Goal: Information Seeking & Learning: Learn about a topic

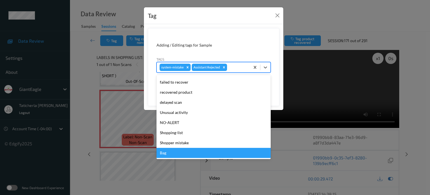
click at [198, 152] on div "Bag" at bounding box center [214, 153] width 114 height 10
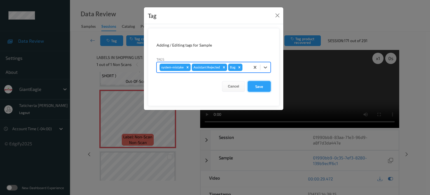
click at [263, 88] on button "Save" at bounding box center [259, 86] width 23 height 11
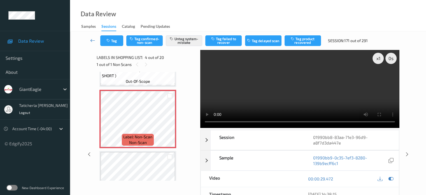
click at [92, 40] on icon at bounding box center [92, 41] width 5 height 6
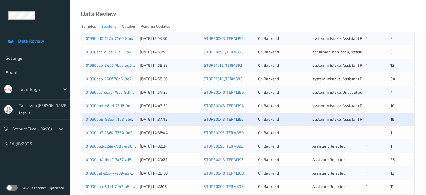
scroll to position [224, 0]
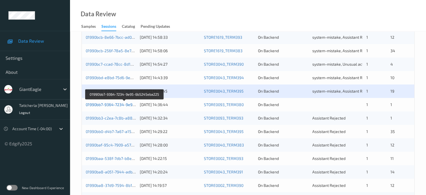
click at [120, 103] on link "01990bb7-9364-7234-9e95-6b5245eba225" at bounding box center [125, 104] width 78 height 5
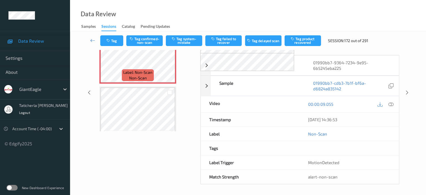
scroll to position [46, 0]
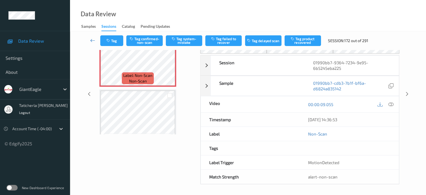
click at [93, 40] on icon at bounding box center [92, 41] width 5 height 6
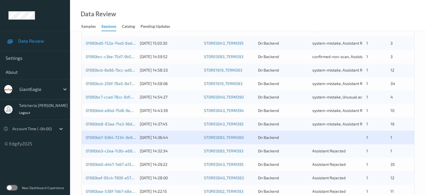
scroll to position [224, 0]
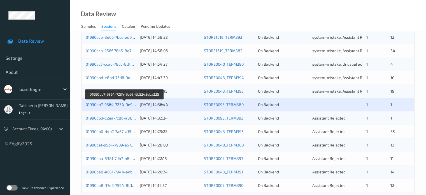
click at [123, 105] on link "01990bb7-9364-7234-9e95-6b5245eba225" at bounding box center [125, 104] width 78 height 5
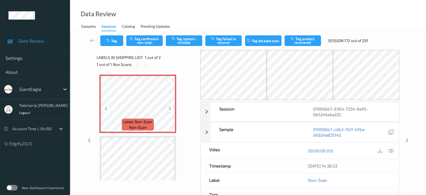
click at [169, 106] on icon at bounding box center [170, 108] width 5 height 5
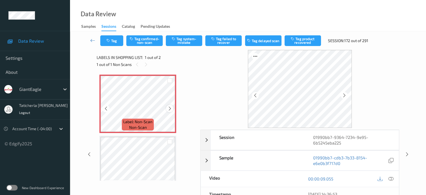
click at [168, 107] on icon at bounding box center [170, 108] width 5 height 5
click at [171, 107] on icon at bounding box center [170, 108] width 5 height 5
click at [390, 177] on icon at bounding box center [390, 178] width 5 height 5
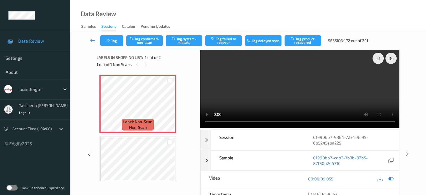
click at [323, 6] on div "Data Review Samples Sessions Catalog Pending Updates" at bounding box center [248, 15] width 356 height 31
click at [145, 64] on icon at bounding box center [146, 64] width 5 height 5
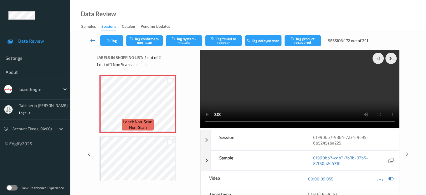
click at [94, 39] on icon at bounding box center [92, 41] width 5 height 6
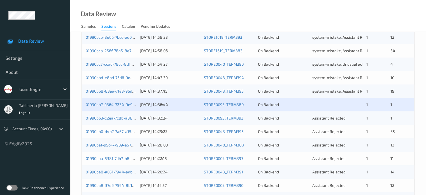
scroll to position [252, 0]
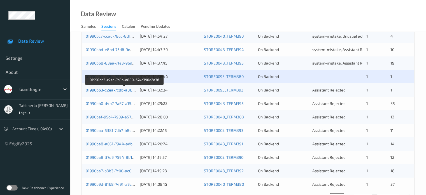
click at [119, 91] on link "01990bb3-c2ea-7c8b-a880-674c390d2a36" at bounding box center [124, 89] width 77 height 5
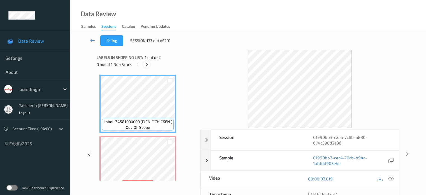
click at [147, 64] on icon at bounding box center [146, 64] width 5 height 5
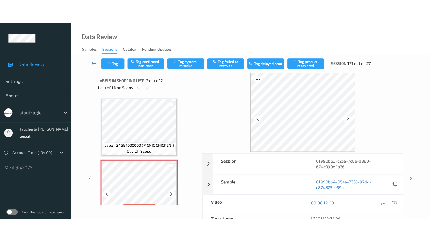
scroll to position [16, 0]
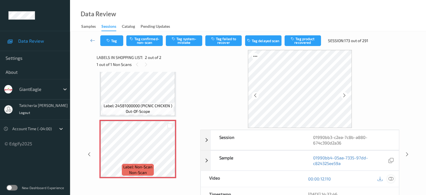
click at [390, 177] on icon at bounding box center [390, 178] width 5 height 5
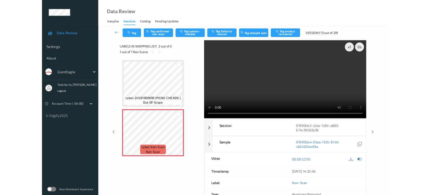
scroll to position [0, 0]
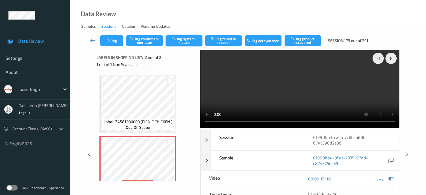
click at [186, 43] on button "Tag system-mistake" at bounding box center [184, 40] width 36 height 11
click at [115, 40] on button "Tag" at bounding box center [111, 40] width 23 height 11
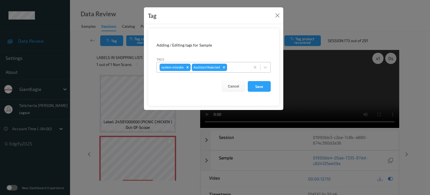
click at [243, 67] on div at bounding box center [237, 67] width 19 height 7
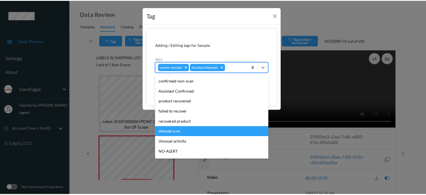
scroll to position [49, 0]
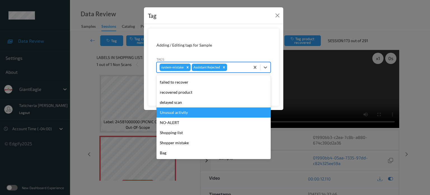
click at [213, 111] on div "Unusual activity" at bounding box center [214, 112] width 114 height 10
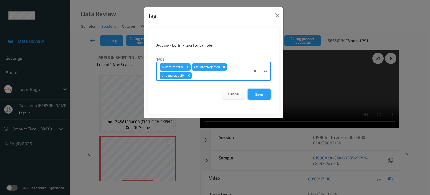
click at [266, 91] on button "Save" at bounding box center [259, 94] width 23 height 11
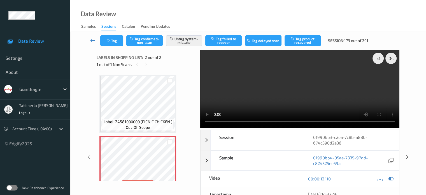
click at [94, 40] on icon at bounding box center [92, 41] width 5 height 6
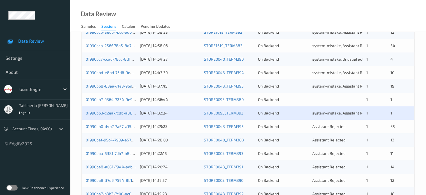
scroll to position [252, 0]
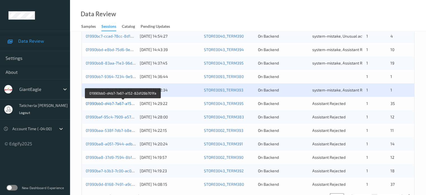
click at [123, 104] on link "01990bb0-d4b7-7a67-a152-82d126b701fa" at bounding box center [123, 103] width 75 height 5
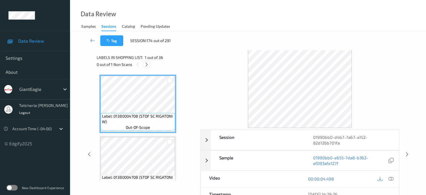
click at [147, 64] on icon at bounding box center [146, 64] width 5 height 5
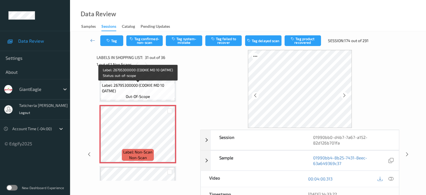
scroll to position [1830, 0]
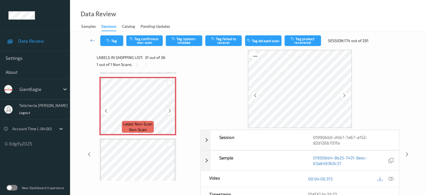
click at [171, 111] on icon at bounding box center [170, 110] width 5 height 5
click at [390, 178] on icon at bounding box center [390, 178] width 5 height 5
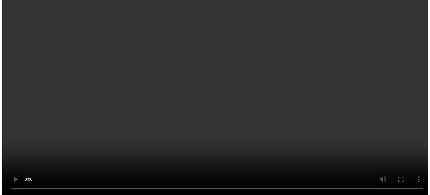
scroll to position [1774, 0]
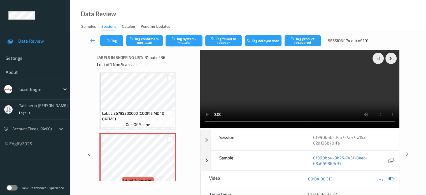
click at [183, 38] on button "Tag system-mistake" at bounding box center [184, 40] width 36 height 11
click at [114, 43] on button "Tag" at bounding box center [111, 40] width 23 height 11
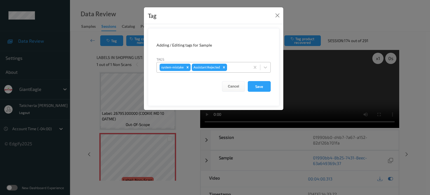
click at [239, 66] on div at bounding box center [237, 67] width 19 height 7
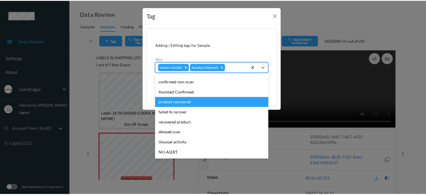
scroll to position [49, 0]
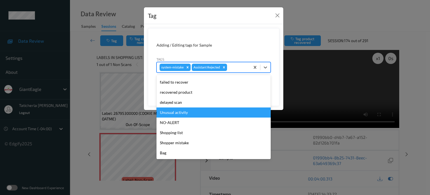
click at [215, 114] on div "Unusual activity" at bounding box center [214, 112] width 114 height 10
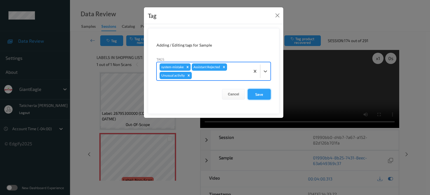
click at [258, 93] on button "Save" at bounding box center [259, 94] width 23 height 11
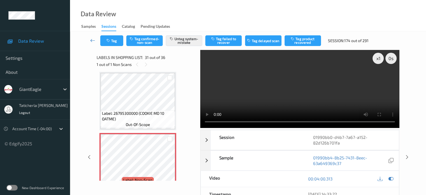
click at [93, 41] on icon at bounding box center [92, 41] width 5 height 6
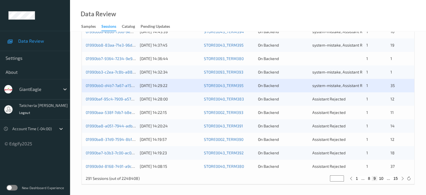
scroll to position [271, 0]
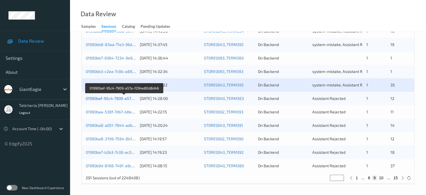
click at [109, 99] on link "01990baf-95c4-7909-a57a-f294e80d8d46" at bounding box center [124, 98] width 76 height 5
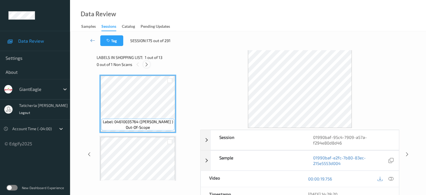
click at [149, 62] on div at bounding box center [146, 64] width 7 height 7
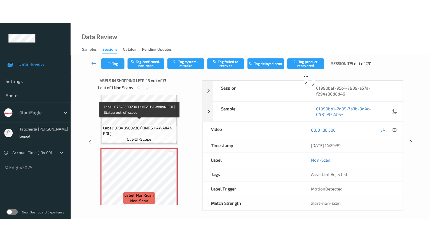
scroll to position [688, 0]
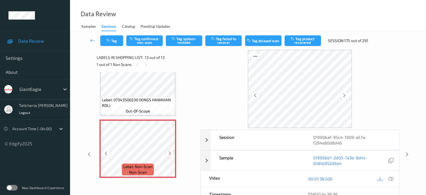
click at [171, 154] on icon at bounding box center [170, 153] width 5 height 5
click at [390, 178] on icon at bounding box center [390, 178] width 5 height 5
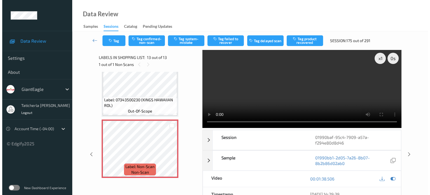
scroll to position [641, 0]
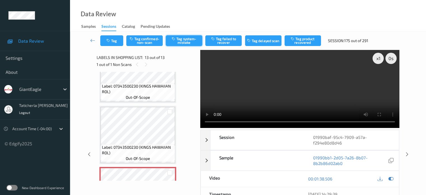
click at [184, 42] on button "Tag system-mistake" at bounding box center [184, 40] width 36 height 11
click at [112, 41] on button "Tag" at bounding box center [111, 40] width 23 height 11
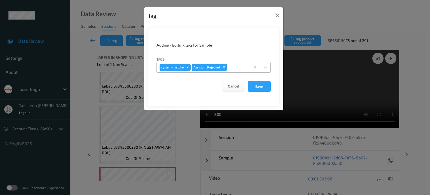
click at [240, 67] on div at bounding box center [237, 67] width 19 height 7
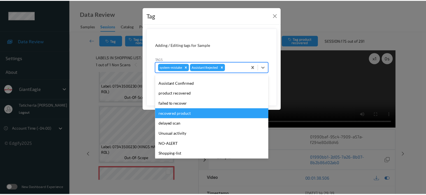
scroll to position [49, 0]
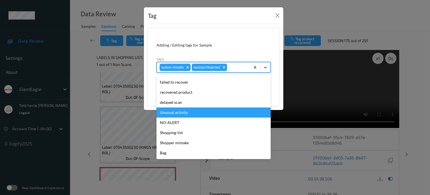
click at [214, 112] on div "Unusual activity" at bounding box center [214, 112] width 114 height 10
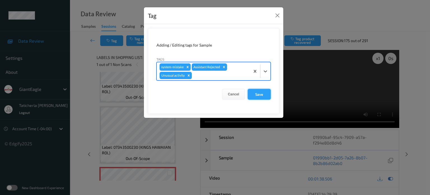
click at [257, 95] on button "Save" at bounding box center [259, 94] width 23 height 11
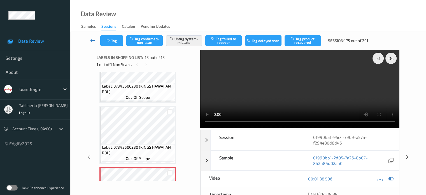
click at [92, 41] on icon at bounding box center [92, 41] width 5 height 6
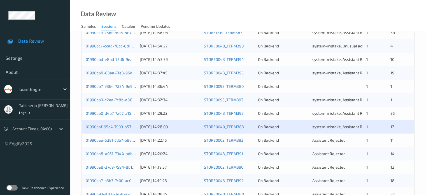
scroll to position [252, 0]
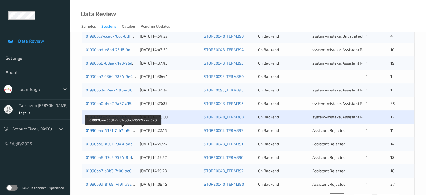
click at [110, 128] on link "01990baa-538f-7db7-b8ed-1602faaef5a0" at bounding box center [123, 130] width 75 height 5
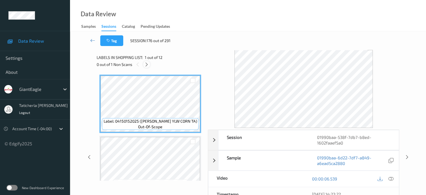
click at [146, 63] on icon at bounding box center [146, 64] width 5 height 5
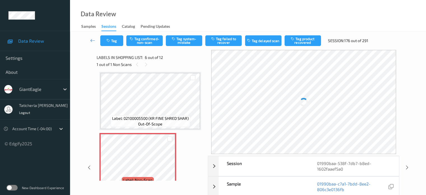
scroll to position [275, 0]
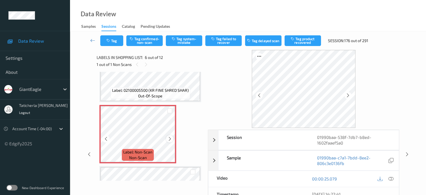
click at [168, 136] on icon at bounding box center [170, 138] width 5 height 5
click at [168, 137] on icon at bounding box center [170, 138] width 5 height 5
click at [390, 178] on icon at bounding box center [390, 178] width 5 height 5
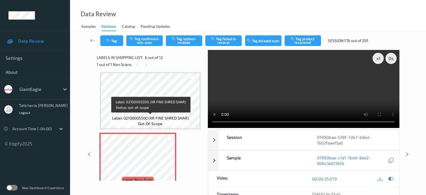
scroll to position [247, 0]
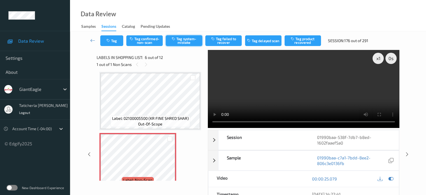
click at [186, 38] on button "Tag system-mistake" at bounding box center [184, 40] width 36 height 11
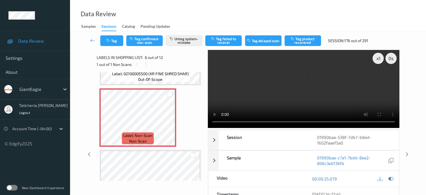
scroll to position [275, 0]
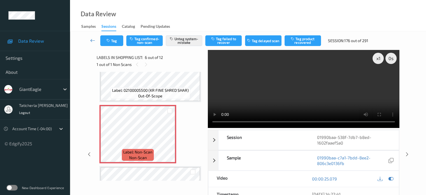
click at [91, 40] on icon at bounding box center [92, 41] width 5 height 6
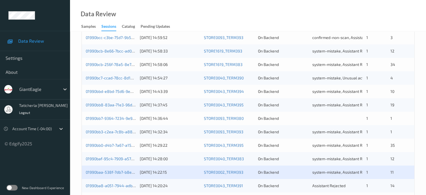
scroll to position [271, 0]
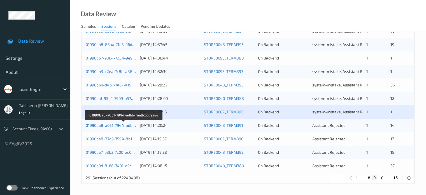
click at [123, 126] on link "01990ba8-a051-7944-adbb-faa8c55c92ee" at bounding box center [124, 125] width 76 height 5
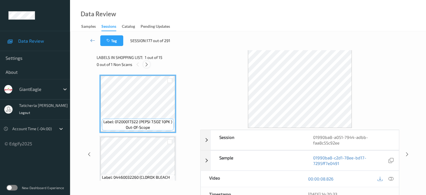
click at [147, 61] on div at bounding box center [146, 64] width 7 height 7
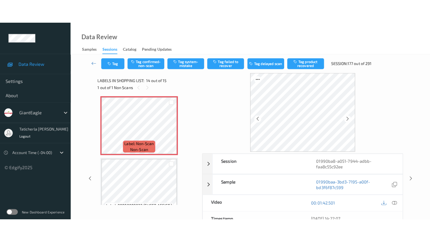
scroll to position [782, 0]
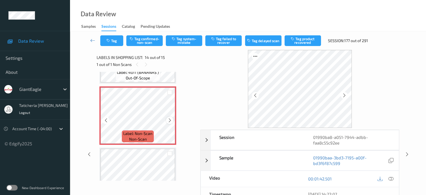
click at [170, 122] on icon at bounding box center [170, 120] width 5 height 5
click at [170, 118] on icon at bounding box center [170, 120] width 5 height 5
click at [390, 177] on icon at bounding box center [390, 178] width 5 height 5
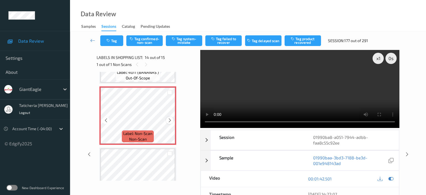
click at [171, 120] on icon at bounding box center [170, 120] width 5 height 5
click at [170, 120] on icon at bounding box center [170, 120] width 5 height 5
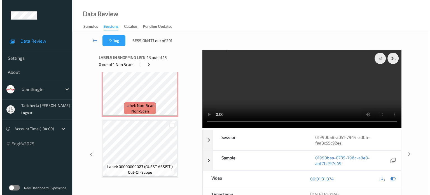
scroll to position [763, 0]
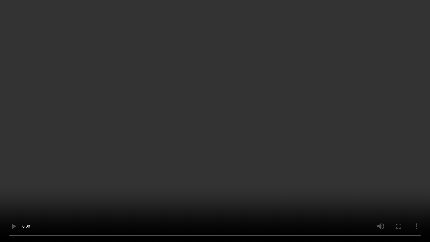
click at [83, 153] on video at bounding box center [215, 121] width 430 height 242
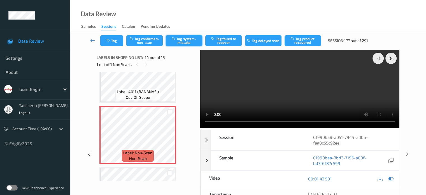
click at [188, 39] on button "Tag system-mistake" at bounding box center [184, 40] width 36 height 11
click at [117, 40] on button "Tag" at bounding box center [111, 40] width 23 height 11
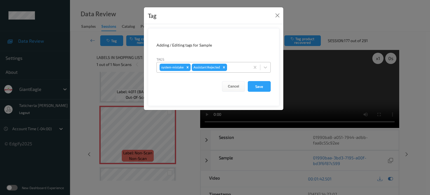
click at [236, 68] on div at bounding box center [237, 67] width 19 height 7
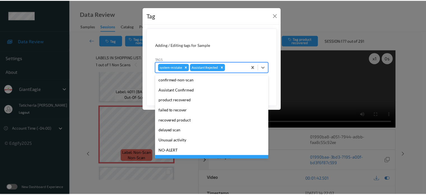
scroll to position [49, 0]
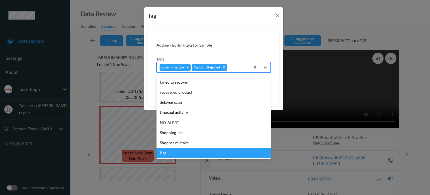
click at [192, 155] on div "Bag" at bounding box center [214, 153] width 114 height 10
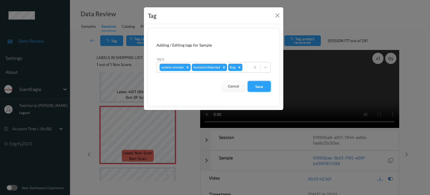
click at [262, 82] on button "Save" at bounding box center [259, 86] width 23 height 11
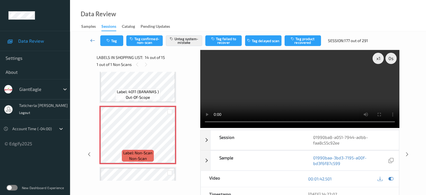
click at [92, 38] on icon at bounding box center [92, 41] width 5 height 6
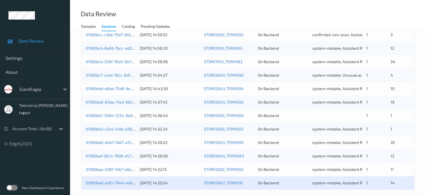
scroll to position [271, 0]
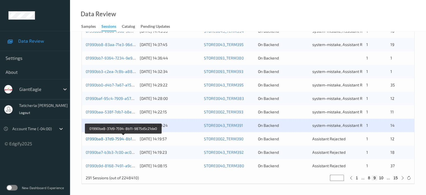
click at [114, 137] on link "01990ba8-37d9-7594-8b11-9875d5c21da0" at bounding box center [124, 138] width 76 height 5
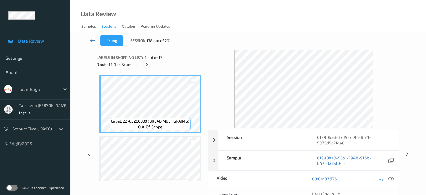
click at [147, 62] on icon at bounding box center [146, 64] width 5 height 5
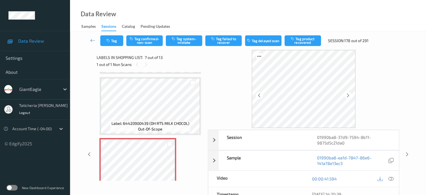
scroll to position [252, 0]
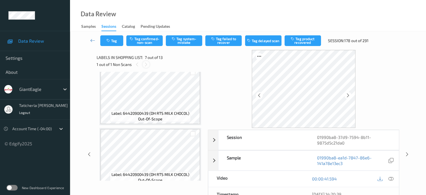
click at [146, 64] on icon at bounding box center [146, 64] width 5 height 5
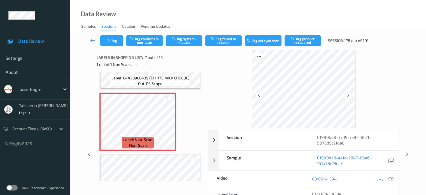
scroll to position [364, 0]
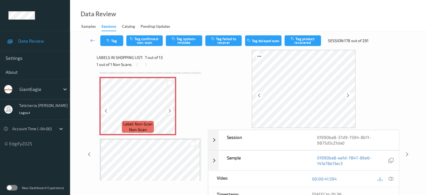
click at [170, 111] on icon at bounding box center [170, 110] width 5 height 5
click at [169, 111] on icon at bounding box center [170, 110] width 5 height 5
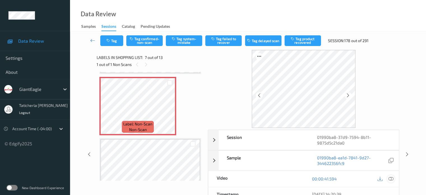
click at [391, 178] on icon at bounding box center [390, 178] width 5 height 5
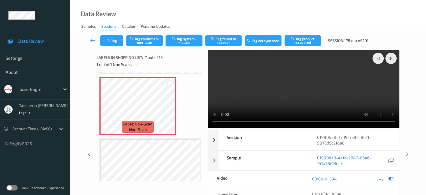
click at [187, 39] on button "Tag system-mistake" at bounding box center [184, 40] width 36 height 11
click at [93, 39] on icon at bounding box center [92, 41] width 5 height 6
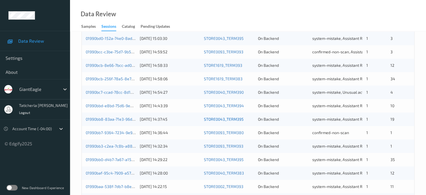
scroll to position [271, 0]
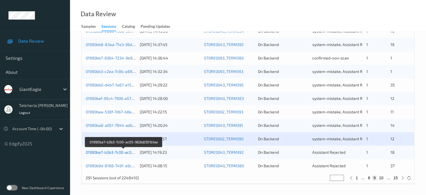
click at [119, 150] on link "01990ba7-b3b3-7c00-ac05-963b8301b1ae" at bounding box center [124, 152] width 76 height 5
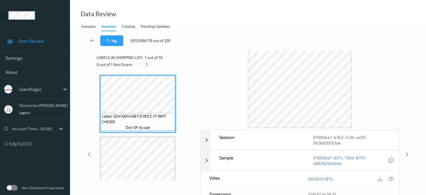
click at [146, 65] on icon at bounding box center [146, 64] width 5 height 5
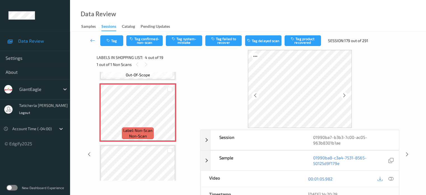
scroll to position [181, 0]
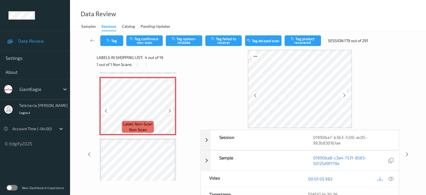
click at [168, 110] on icon at bounding box center [170, 110] width 5 height 5
click at [390, 177] on icon at bounding box center [390, 178] width 5 height 5
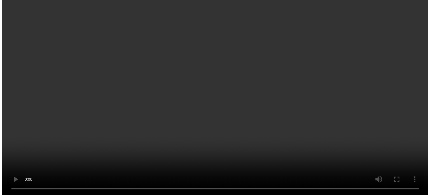
scroll to position [153, 0]
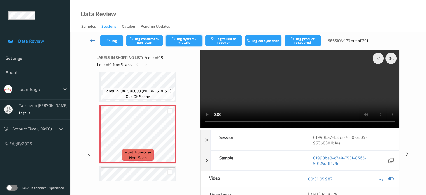
click at [180, 35] on div "Tag Tag confirmed-non-scan Tag system-mistake Tag failed to recover Tag delayed…" at bounding box center [236, 40] width 272 height 11
click at [181, 38] on button "Tag system-mistake" at bounding box center [184, 40] width 36 height 11
click at [120, 39] on button "Tag" at bounding box center [111, 40] width 23 height 11
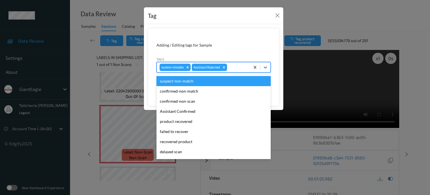
click at [235, 66] on div at bounding box center [237, 67] width 19 height 7
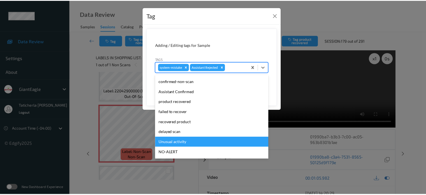
scroll to position [49, 0]
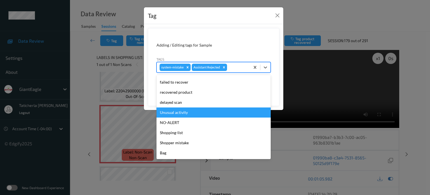
click at [207, 111] on div "Unusual activity" at bounding box center [214, 112] width 114 height 10
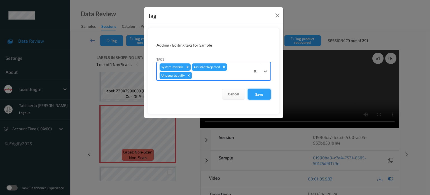
click at [261, 94] on button "Save" at bounding box center [259, 94] width 23 height 11
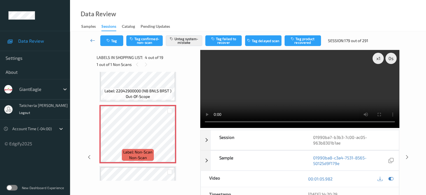
click at [92, 39] on icon at bounding box center [92, 41] width 5 height 6
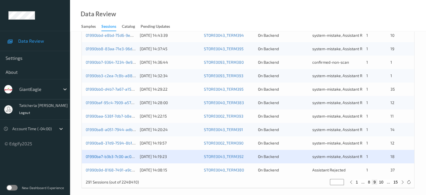
scroll to position [271, 0]
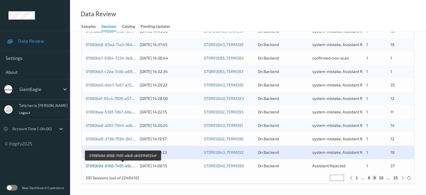
click at [105, 164] on link "01990b9d-8168-7491-a9c8-db931fd055ef" at bounding box center [123, 165] width 75 height 5
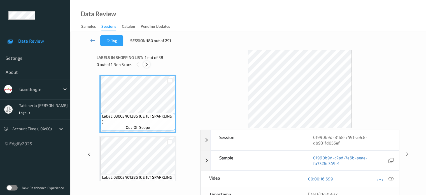
click at [146, 66] on icon at bounding box center [146, 64] width 5 height 5
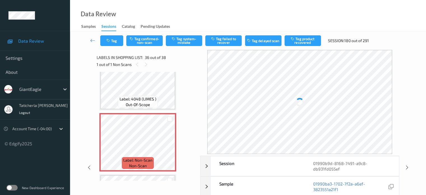
scroll to position [2136, 0]
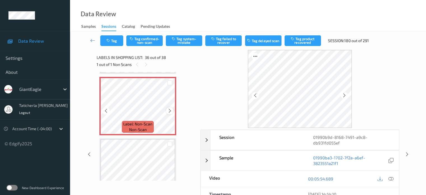
click at [168, 109] on icon at bounding box center [170, 110] width 5 height 5
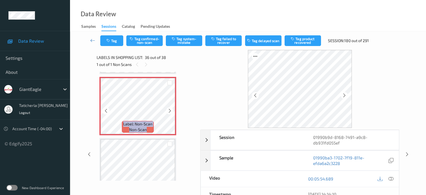
click at [168, 109] on icon at bounding box center [170, 110] width 5 height 5
click at [389, 178] on icon at bounding box center [390, 178] width 5 height 5
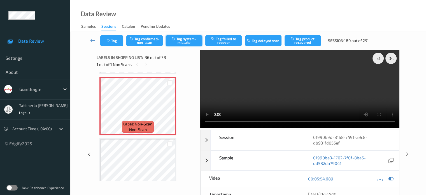
click at [182, 39] on button "Tag system-mistake" at bounding box center [184, 40] width 36 height 11
click at [94, 40] on icon at bounding box center [92, 41] width 5 height 6
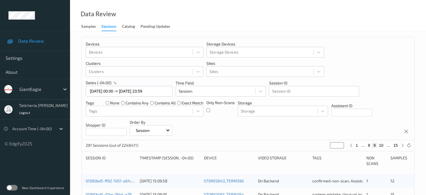
click at [382, 145] on button "10" at bounding box center [381, 145] width 8 height 5
type input "**"
click at [382, 145] on button "11" at bounding box center [381, 145] width 8 height 5
type input "**"
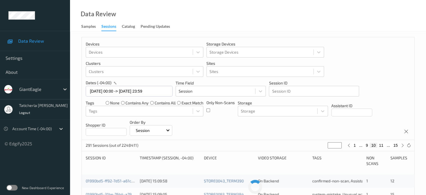
type input "**"
click at [382, 145] on button "12" at bounding box center [381, 145] width 8 height 5
type input "**"
click at [382, 145] on button "13" at bounding box center [381, 145] width 8 height 5
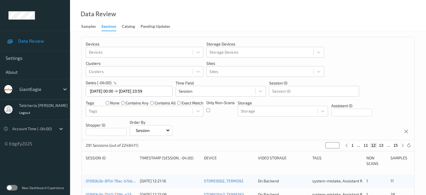
type input "**"
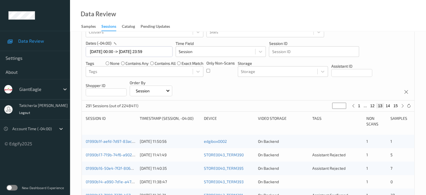
scroll to position [28, 0]
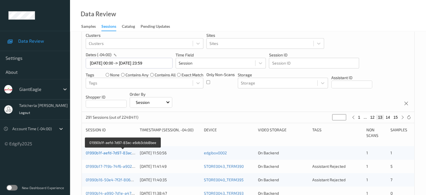
click at [116, 152] on link "01990b1f-aefd-7d97-83ac-e6db3cbb8bee" at bounding box center [123, 152] width 75 height 5
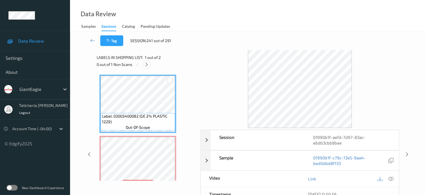
click at [147, 63] on icon at bounding box center [146, 64] width 5 height 5
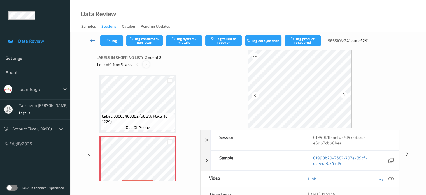
click at [145, 64] on icon at bounding box center [146, 64] width 5 height 5
click at [147, 62] on div at bounding box center [146, 64] width 7 height 7
click at [146, 64] on icon at bounding box center [146, 64] width 5 height 5
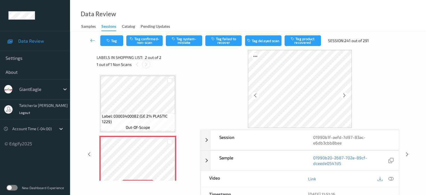
click at [146, 64] on icon at bounding box center [146, 64] width 5 height 5
click at [145, 61] on div at bounding box center [146, 64] width 7 height 7
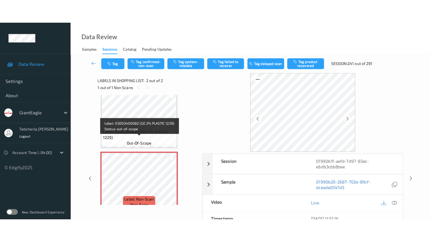
scroll to position [16, 0]
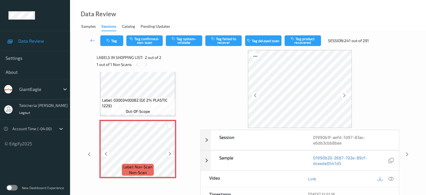
click at [172, 154] on icon at bounding box center [170, 153] width 5 height 5
click at [389, 177] on icon at bounding box center [390, 178] width 5 height 5
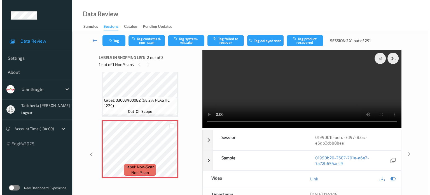
scroll to position [0, 0]
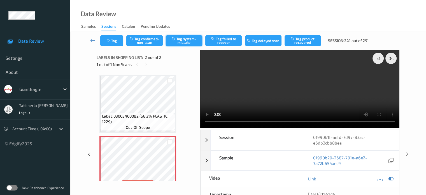
click at [174, 40] on icon "button" at bounding box center [174, 39] width 5 height 4
click at [113, 43] on button "Tag" at bounding box center [111, 40] width 23 height 11
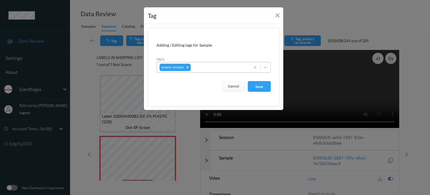
click at [198, 67] on div at bounding box center [219, 67] width 55 height 7
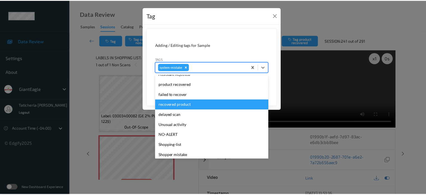
scroll to position [56, 0]
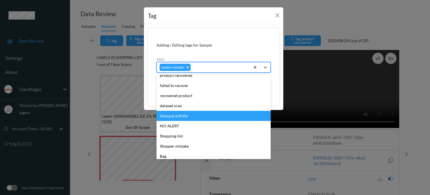
click at [198, 113] on div "Unusual activity" at bounding box center [214, 116] width 114 height 10
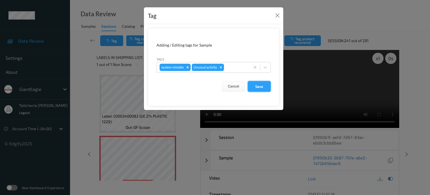
click at [266, 84] on button "Save" at bounding box center [259, 86] width 23 height 11
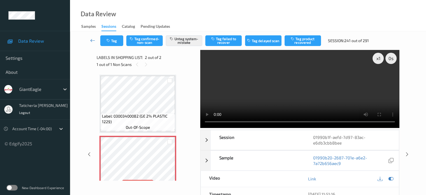
click at [91, 40] on icon at bounding box center [92, 41] width 5 height 6
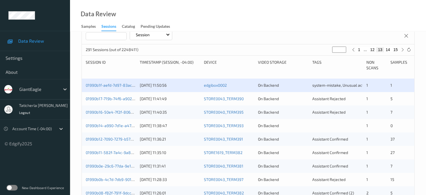
scroll to position [112, 0]
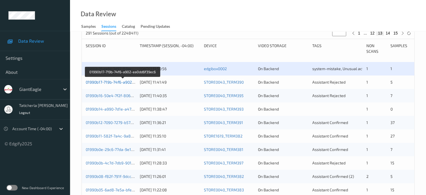
click at [113, 82] on link "01990b17-719b-74f6-a902-ea0dd6f39ec6" at bounding box center [123, 82] width 74 height 5
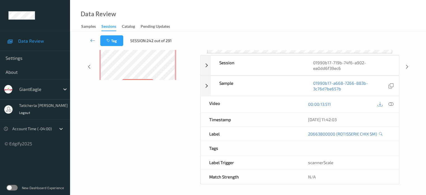
scroll to position [74, 0]
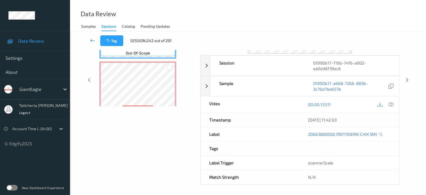
click at [93, 38] on icon at bounding box center [92, 41] width 5 height 6
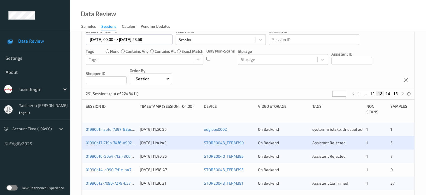
scroll to position [112, 0]
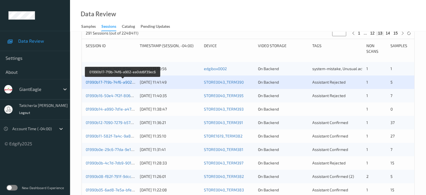
click at [107, 80] on link "01990b17-719b-74f6-a902-ea0dd6f39ec6" at bounding box center [123, 82] width 74 height 5
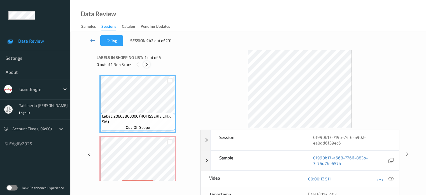
click at [146, 64] on icon at bounding box center [146, 64] width 5 height 5
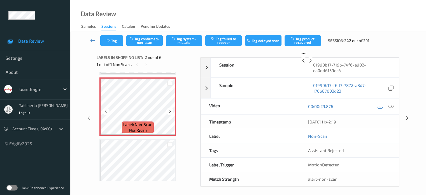
scroll to position [59, 0]
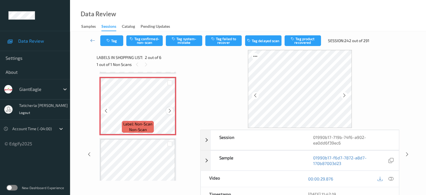
click at [168, 109] on icon at bounding box center [170, 110] width 5 height 5
click at [390, 178] on icon at bounding box center [390, 178] width 5 height 5
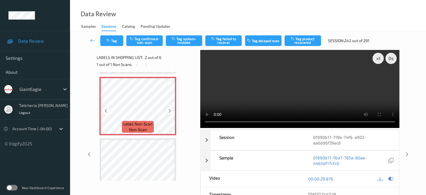
click at [171, 111] on icon at bounding box center [170, 110] width 5 height 5
click at [178, 39] on button "Tag system-mistake" at bounding box center [184, 40] width 36 height 11
click at [91, 40] on icon at bounding box center [92, 41] width 5 height 6
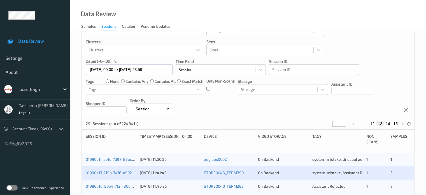
scroll to position [56, 0]
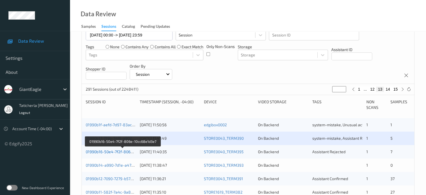
click at [119, 153] on link "01990b16-50e4-7f2f-806e-10cc68e1d3e7" at bounding box center [123, 151] width 74 height 5
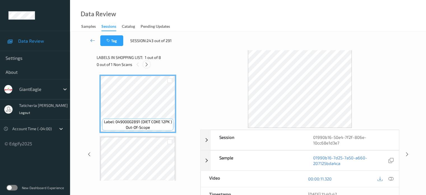
click at [146, 65] on icon at bounding box center [146, 64] width 5 height 5
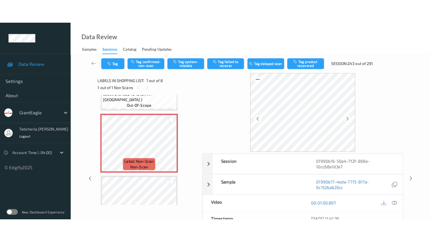
scroll to position [364, 0]
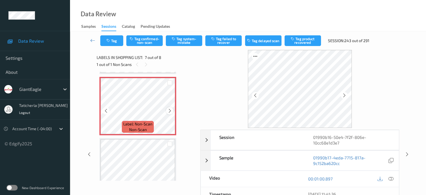
click at [170, 109] on icon at bounding box center [170, 110] width 5 height 5
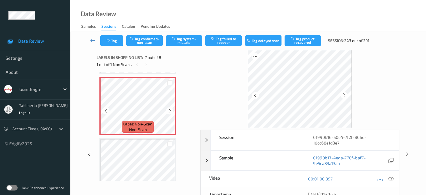
click at [170, 109] on icon at bounding box center [170, 110] width 5 height 5
click at [391, 178] on icon at bounding box center [390, 178] width 5 height 5
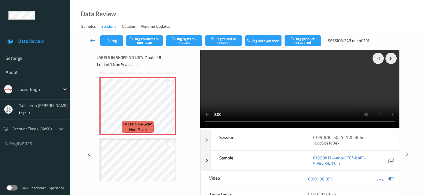
scroll to position [335, 0]
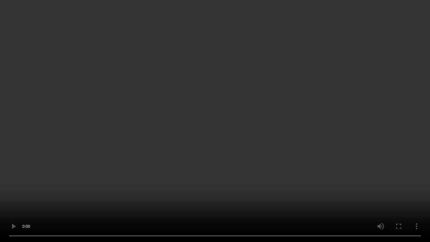
drag, startPoint x: 331, startPoint y: 173, endPoint x: 338, endPoint y: 174, distance: 6.7
click at [335, 174] on video at bounding box center [215, 121] width 430 height 242
